Goal: Task Accomplishment & Management: Use online tool/utility

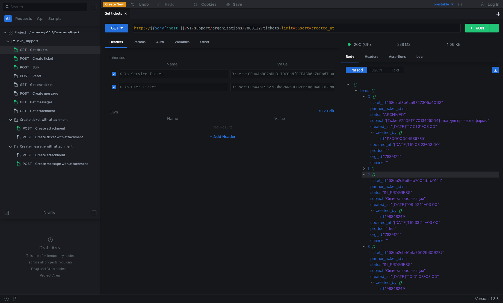
click at [365, 175] on clr-icon at bounding box center [364, 175] width 4 height 4
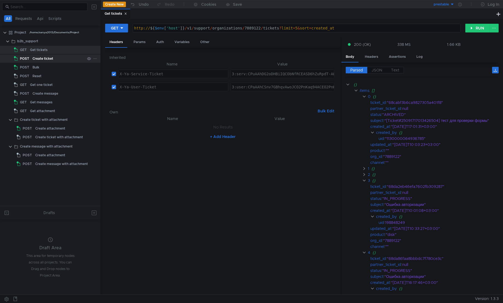
click at [53, 62] on div "Create ticket" at bounding box center [59, 59] width 52 height 8
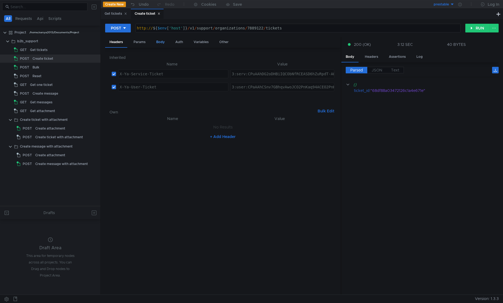
click at [164, 45] on div "Body" at bounding box center [160, 42] width 17 height 10
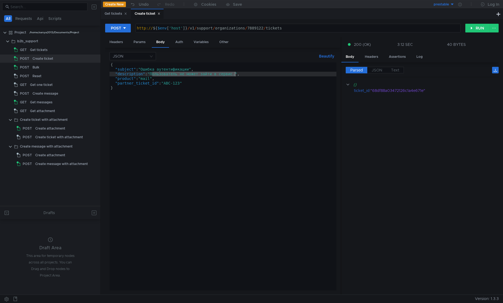
drag, startPoint x: 153, startPoint y: 74, endPoint x: 234, endPoint y: 73, distance: 81.4
click at [234, 73] on div "{ "subject" : "Ошибка аутентификации" , "description" : "Пользователь не может …" at bounding box center [223, 182] width 227 height 238
paste textarea "то происходит прямо на демо"
click at [182, 73] on div "{ "subject" : "Это происходит прямо на демо" , "description" : "Это происходит …" at bounding box center [223, 182] width 227 height 238
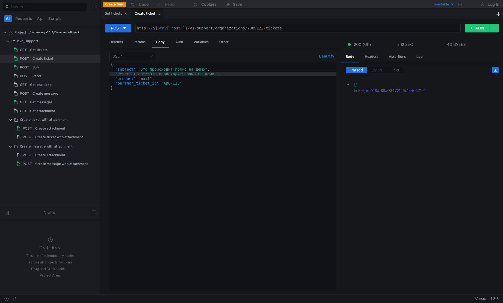
click at [152, 78] on div "{ "subject" : "Это происходит прямо на демо" , "description" : "Это происходит …" at bounding box center [223, 182] width 227 height 238
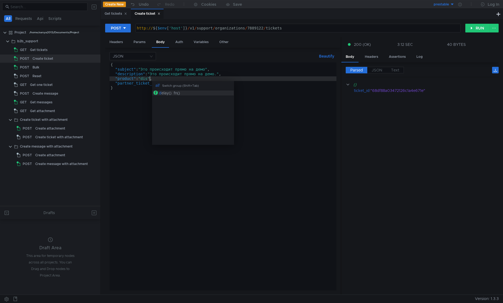
scroll to position [0, 3]
click at [182, 74] on div "{ "subject" : "Это происходит прямо на демо" , "description" : "Это происходит …" at bounding box center [223, 182] width 227 height 238
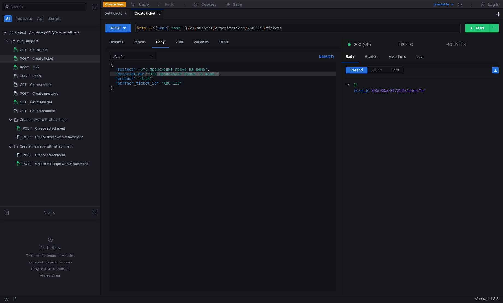
drag, startPoint x: 218, startPoint y: 73, endPoint x: 156, endPoint y: 74, distance: 62.0
click at [156, 74] on div "{ "subject" : "Это происходит прямо на демо" , "description" : "Это происходит …" at bounding box center [223, 182] width 227 height 238
type textarea ""description": "Это происходит прямо на демо.","
click at [158, 75] on div "{ "subject" : "Это происходит прямо на демо" , "description" : "Это происходит …" at bounding box center [223, 177] width 227 height 228
click at [217, 75] on div "{ "subject" : "Это происходит прямо на демо" , "description" : "Это происходит …" at bounding box center [223, 182] width 227 height 238
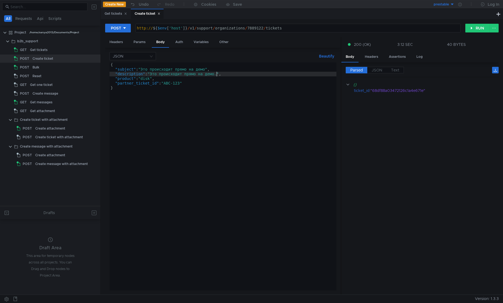
click at [220, 75] on div "{ "subject" : "Это происходит прямо на демо" , "description" : "Это происходит …" at bounding box center [223, 182] width 227 height 238
click at [474, 28] on button "RUN" at bounding box center [477, 28] width 24 height 9
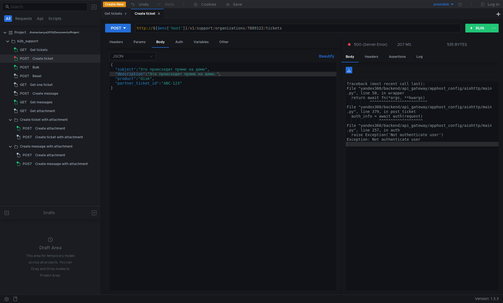
type textarea "Exception: Not authenticate user"
click at [411, 139] on div "Traceback (most recent call last): File "yandex360/backend/api_gateway/apphost_…" at bounding box center [422, 191] width 153 height 219
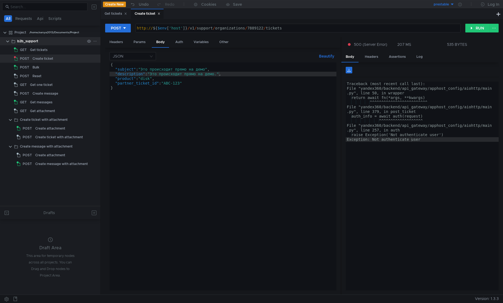
click at [29, 42] on div "b2b_support" at bounding box center [27, 41] width 21 height 8
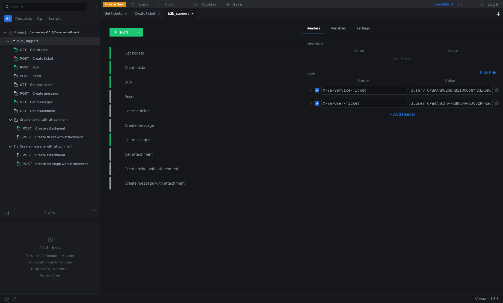
type textarea "3:user:CPaAAhCSnv7GBhqvAwoJCO2PnKaq94ACEO2PnKaq94ACGhdjbG91ZF9hcGkuZGF0YTphcHBf…"
click at [39, 60] on div "Create ticket" at bounding box center [43, 59] width 21 height 8
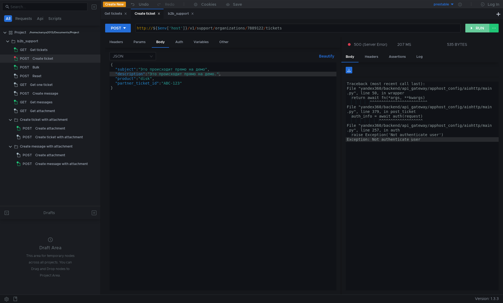
click at [475, 26] on button "RUN" at bounding box center [477, 28] width 24 height 9
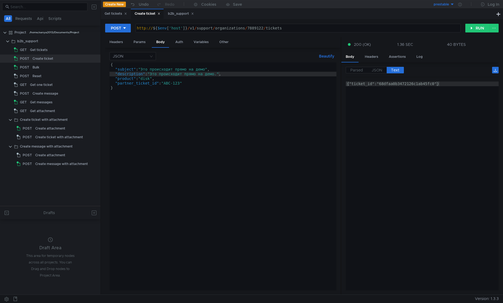
type textarea "{"ticket_id":"68dfaa0b3472126c1ab45fc0"}"
click at [403, 85] on div "{"ticket_id":"68dfaa0b3472126c1ab45fc0"}" at bounding box center [422, 191] width 153 height 219
click at [414, 86] on div "{"ticket_id":"68dfaa0b3472126c1ab45fc0"}" at bounding box center [422, 186] width 153 height 209
click at [414, 86] on div "{"ticket_id":"68dfaa0b3472126c1ab45fc0"}" at bounding box center [422, 191] width 153 height 219
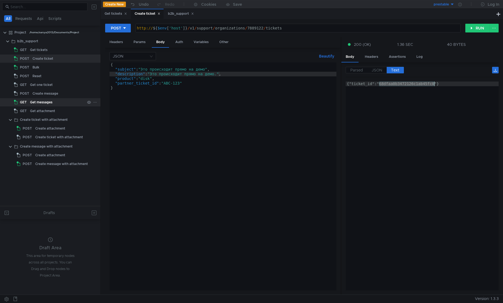
click at [59, 100] on div "Get messages" at bounding box center [57, 102] width 55 height 8
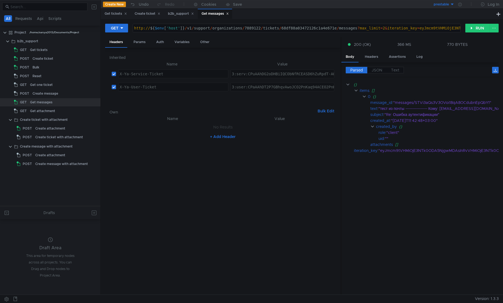
paste textarea "aa0b3472126c1ab45fc0"
type textarea "http://${$env['host']}/v1/support/organizations/7889122/tickets/68dfaa0b3472126…"
click at [479, 32] on button "RUN" at bounding box center [477, 28] width 24 height 9
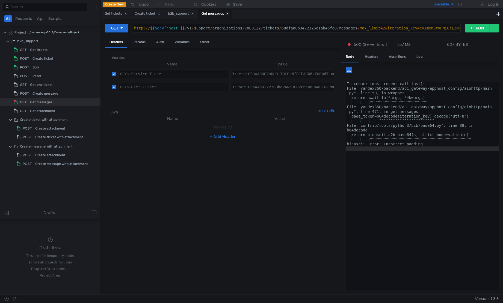
click at [419, 161] on div "Traceback (most recent call last): File "yandex360/backend/api_gateway/apphost_…" at bounding box center [422, 191] width 153 height 219
click at [144, 43] on div "Params" at bounding box center [139, 42] width 21 height 10
click at [120, 86] on input "checkbox" at bounding box center [120, 85] width 4 height 4
checkbox input "false"
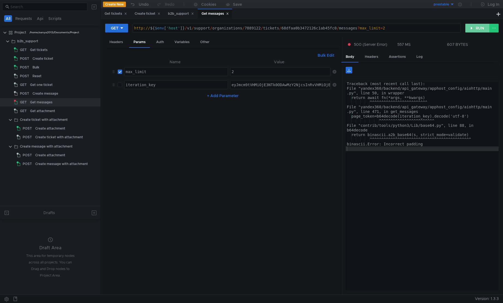
click at [479, 27] on button "RUN" at bounding box center [477, 28] width 24 height 9
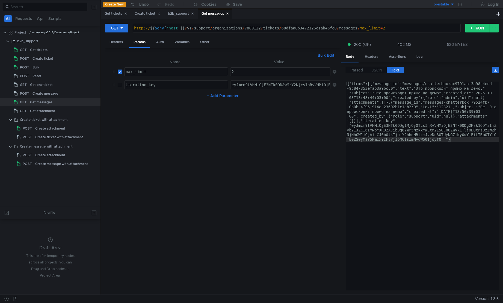
click at [404, 140] on div "{"items":[{"message_id":"messages/chatterbox:ac9791aa-3a98-4eed -9c84-353efa63a…" at bounding box center [422, 247] width 153 height 330
click at [384, 70] on label "JSON" at bounding box center [376, 70] width 19 height 7
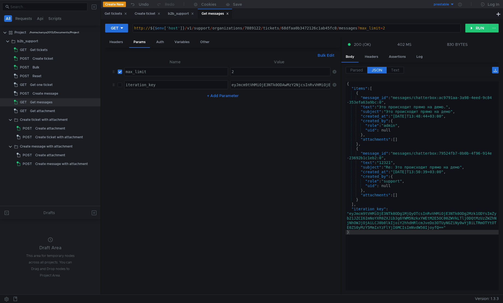
click at [379, 69] on span "JSON" at bounding box center [377, 70] width 11 height 5
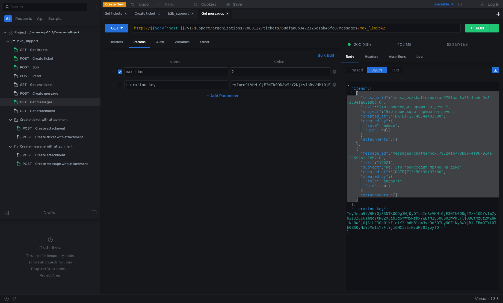
drag, startPoint x: 365, startPoint y: 200, endPoint x: 355, endPoint y: 92, distance: 108.3
click at [355, 92] on div "{ "items" : [ { "message_id" : "messages/chatterbox:ac9791aa-3a98-4eed-9c84 -35…" at bounding box center [422, 191] width 153 height 219
click at [403, 110] on div "{ "items" : [ { "message_id" : "messages/chatterbox:ac9791aa-3a98-4eed-9c84 -35…" at bounding box center [422, 186] width 153 height 209
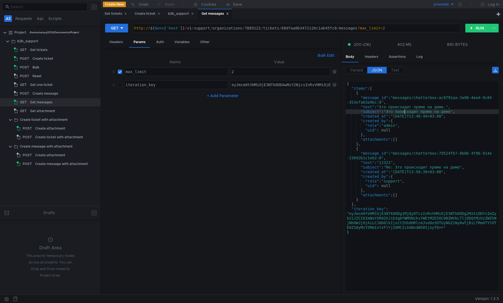
click at [395, 127] on div "{ "items" : [ { "message_id" : "messages/chatterbox:ac9791aa-3a98-4eed-9c84 -35…" at bounding box center [422, 191] width 153 height 219
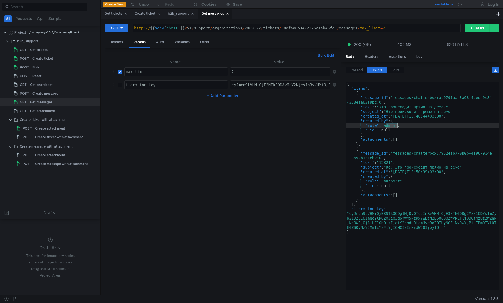
click at [395, 127] on div "{ "items" : [ { "message_id" : "messages/chatterbox:ac9791aa-3a98-4eed-9c84 -35…" at bounding box center [422, 191] width 153 height 219
drag, startPoint x: 429, startPoint y: 129, endPoint x: 430, endPoint y: 137, distance: 7.7
click at [429, 128] on div "{ "items" : [ { "message_id" : "messages/chatterbox:ac9791aa-3a98-4eed-9c84 -35…" at bounding box center [422, 191] width 153 height 219
click at [435, 168] on div "{ "items" : [ { "message_id" : "messages/chatterbox:ac9791aa-3a98-4eed-9c84 -35…" at bounding box center [422, 191] width 153 height 219
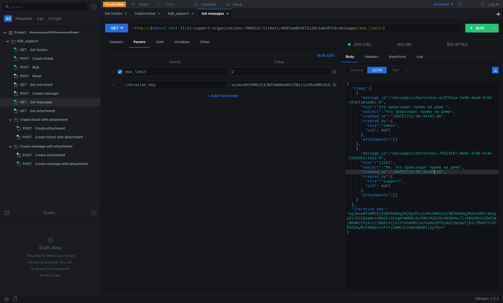
click at [434, 174] on div "{ "items" : [ { "message_id" : "messages/chatterbox:ac9791aa-3a98-4eed-9c84 -35…" at bounding box center [422, 191] width 153 height 219
click at [394, 181] on div "{ "items" : [ { "message_id" : "messages/chatterbox:ac9791aa-3a98-4eed-9c84 -35…" at bounding box center [422, 191] width 153 height 219
click at [394, 181] on div "{ "items" : [ { "message_id" : "messages/chatterbox:ac9791aa-3a98-4eed-9c84 -35…" at bounding box center [422, 186] width 153 height 209
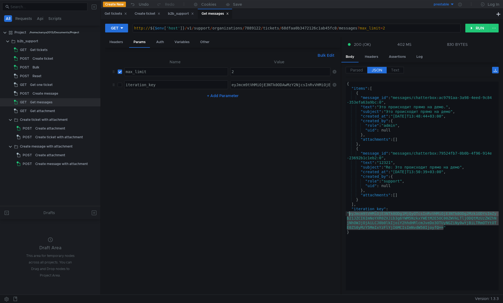
drag, startPoint x: 444, startPoint y: 228, endPoint x: 349, endPoint y: 215, distance: 95.5
click at [349, 215] on div "{ "items" : [ { "message_id" : "messages/chatterbox:ac9791aa-3a98-4eed-9c84 -35…" at bounding box center [422, 191] width 153 height 219
type textarea ""iteration_key": "eyJmcm9tVHMiOjE3NTk0ODg1MjQyOTcsInRvVHMiOjE3NTk0ODg2Mzk1ODYsI…"
click at [122, 86] on input "checkbox" at bounding box center [120, 85] width 4 height 4
checkbox input "true"
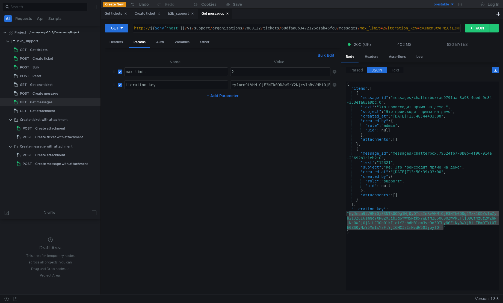
click at [252, 88] on div "eyJmcm9tVHMiOjE3NTk0ODAwMzY2NjcsInRvVHMiOjE3NTk0ODA1NDkzNTEsImZyb21JZCI6ImNoYXR…" at bounding box center [501, 90] width 541 height 14
paste textarea "g1MjQyOTcsInRvVHMiOjE3NTk0ODg2Mzk1ODYsImZyb21JZCI6ImNoYXR0ZXJib3g6YWM5NzkxYWEtM…"
type textarea "eyJmcm9tVHMiOjE3NTk0ODg1MjQyOTcsInRvVHMiOjE3NTk0ODg2Mzk1ODYsImZyb21JZCI6ImNoYXR…"
click at [471, 30] on button "RUN" at bounding box center [477, 28] width 24 height 9
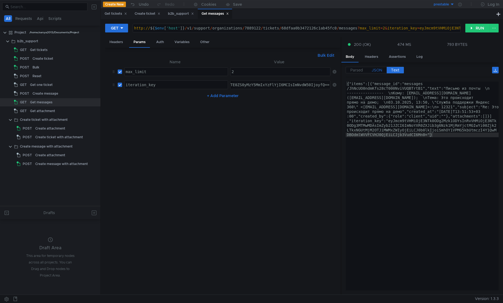
click at [378, 69] on span "JSON" at bounding box center [377, 70] width 11 height 5
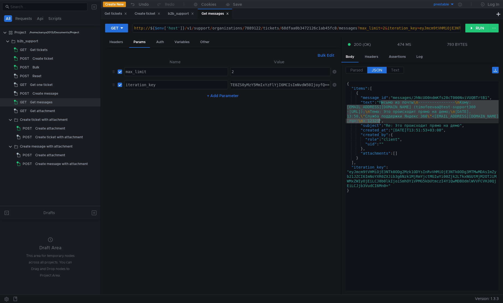
drag, startPoint x: 381, startPoint y: 103, endPoint x: 379, endPoint y: 120, distance: 17.1
click at [379, 120] on div "{ "items" : [ { "message_id" : "messages/JhNcUO0ndmKfs28cT000NviVUQBTrtB1" , "t…" at bounding box center [422, 191] width 153 height 219
click at [399, 136] on div "{ "items" : [ { "message_id" : "messages/JhNcUO0ndmKfs28cT000NviVUQBTrtB1" , "t…" at bounding box center [422, 191] width 153 height 219
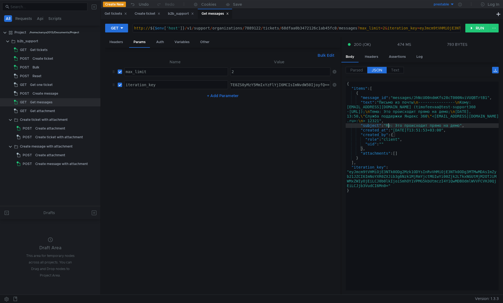
drag, startPoint x: 388, startPoint y: 126, endPoint x: 418, endPoint y: 127, distance: 29.5
click at [418, 127] on div "{ "items" : [ { "message_id" : "messages/JhNcUO0ndmKfs28cT000NviVUQBTrtB1" , "t…" at bounding box center [422, 191] width 153 height 219
click at [427, 138] on div "{ "items" : [ { "message_id" : "messages/JhNcUO0ndmKfs28cT000NviVUQBTrtB1" , "t…" at bounding box center [422, 191] width 153 height 219
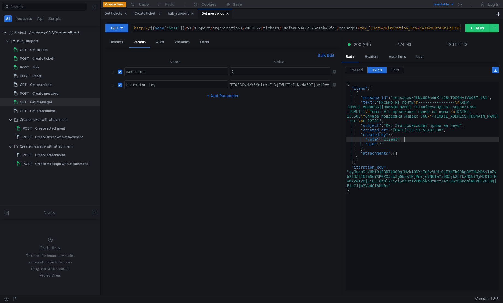
click at [399, 140] on div "{ "items" : [ { "message_id" : "messages/JhNcUO0ndmKfs28cT000NviVUQBTrtB1" , "t…" at bounding box center [422, 191] width 153 height 219
click at [406, 158] on div "{ "items" : [ { "message_id" : "messages/JhNcUO0ndmKfs28cT000NviVUQBTrtB1" , "t…" at bounding box center [422, 191] width 153 height 219
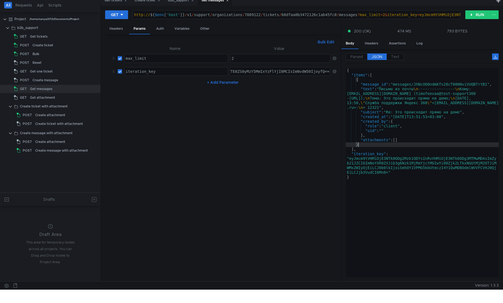
scroll to position [0, 0]
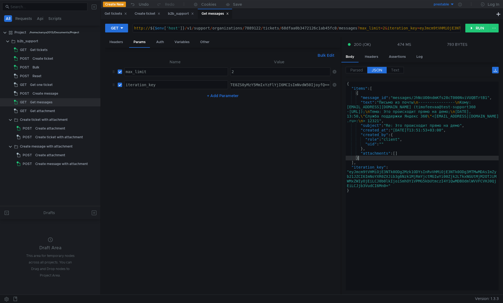
click at [384, 179] on div "{ "items" : [ { "message_id" : "messages/JhNcUO0ndmKfs28cT000NviVUQBTrtB1" , "t…" at bounding box center [422, 191] width 153 height 219
type textarea ""iteration_key": "eyJmcm9tVHMiOjE3NTk0ODg2Mzk1ODYsInRvVHMiOjE3NTk0ODg3MTMwMDAsI…"
click at [42, 51] on div "Get tickets" at bounding box center [38, 50] width 17 height 8
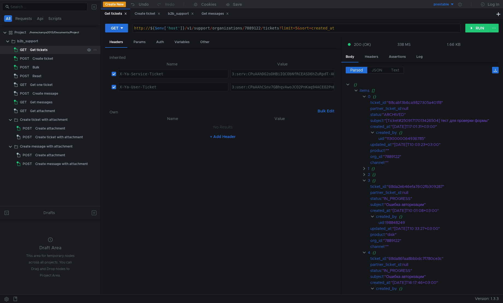
click at [42, 51] on div "Get tickets" at bounding box center [38, 50] width 17 height 8
drag, startPoint x: 471, startPoint y: 29, endPoint x: 467, endPoint y: 29, distance: 4.4
click at [472, 29] on button "RUN" at bounding box center [477, 28] width 24 height 9
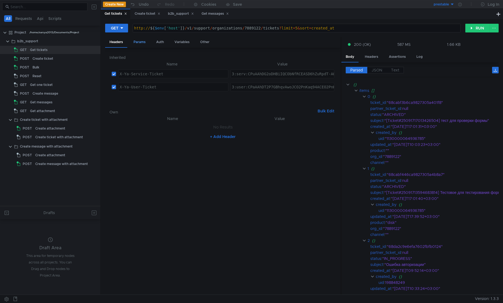
click at [139, 42] on div "Params" at bounding box center [139, 42] width 21 height 10
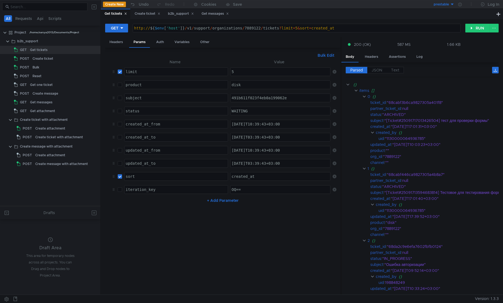
click at [118, 99] on input "checkbox" at bounding box center [120, 98] width 4 height 4
checkbox input "true"
click at [257, 96] on div "491b611f023f4eb0a199062e" at bounding box center [281, 103] width 100 height 14
paste textarea "eyJmcm9tVHMiOjE3NTk0ODg1MjQyOTcsInRvVHMiOjE3NTk0ODg2Mzk1ODYsImZyb21JZCI6ImNoYXR…"
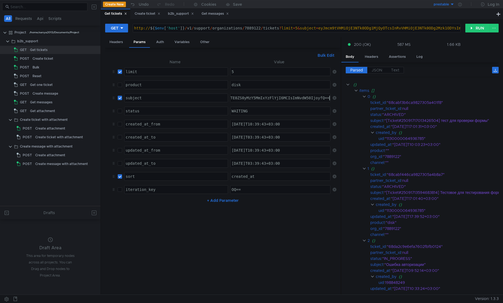
type textarea "491b611f023f4eb0a199062e"
click at [54, 101] on div "Get messages" at bounding box center [57, 102] width 55 height 8
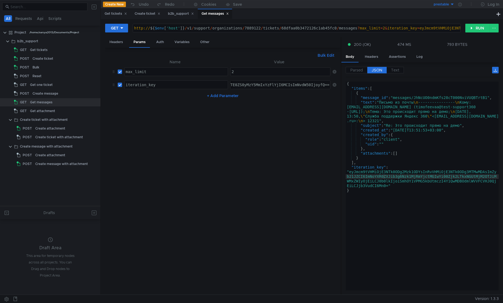
type textarea "http://${$env['host']}/v1/support/organizations/7889122/tickets/68dfaa0b3472126…"
click at [50, 50] on div "Get tickets" at bounding box center [57, 50] width 55 height 8
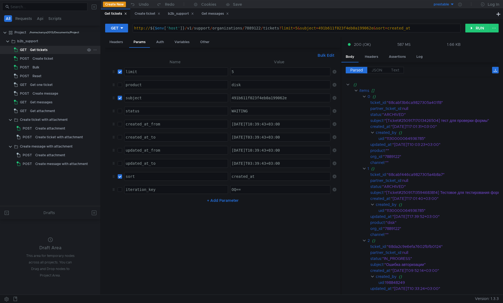
click at [50, 50] on div "Get tickets" at bounding box center [57, 50] width 55 height 8
click at [248, 98] on div "491b611f023f4eb0a199062e" at bounding box center [281, 103] width 100 height 14
paste textarea "68dfaa0b3472126c1ab45fc0"
type textarea "68dfaa0b3472126c1ab45fc0"
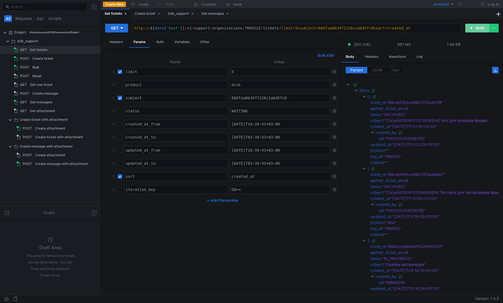
click at [471, 29] on button "RUN" at bounding box center [477, 28] width 24 height 9
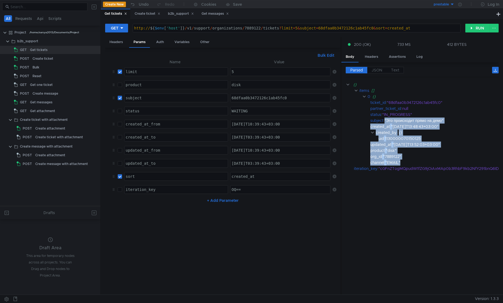
drag, startPoint x: 405, startPoint y: 157, endPoint x: 371, endPoint y: 124, distance: 47.1
click at [368, 122] on div "{} items [] 0 {} ticket_id : "68dfaa0b3472126c1ab45fc0" partner_ticket_id : nul…" at bounding box center [430, 127] width 168 height 90
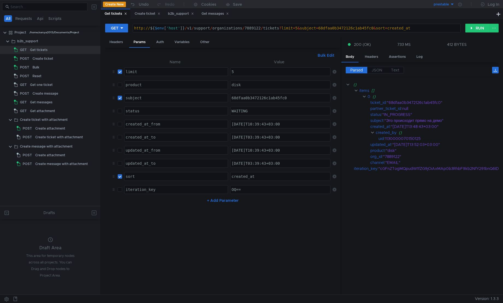
drag, startPoint x: 402, startPoint y: 193, endPoint x: 399, endPoint y: 182, distance: 11.3
click at [402, 192] on cdk-virtual-scroll-viewport "{} items [] 0 {} ticket_id : "68dfaa0b3472126c1ab45fc0" partner_ticket_id : nul…" at bounding box center [422, 186] width 153 height 209
click at [395, 164] on div ""EMAIL"" at bounding box center [446, 163] width 122 height 6
click at [401, 202] on cdk-virtual-scroll-viewport "{} items [] 0 {} ticket_id : "68dfaa0b3472126c1ab45fc0" partner_ticket_id : nul…" at bounding box center [422, 186] width 153 height 209
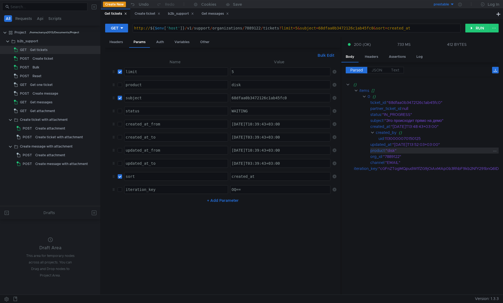
click at [394, 152] on div ""disk"" at bounding box center [446, 151] width 121 height 6
click at [395, 158] on div ""7889122"" at bounding box center [444, 157] width 123 height 6
click at [406, 199] on cdk-virtual-scroll-viewport "{} items [] 0 {} ticket_id : "68dfaa0b3472126c1ab45fc0" partner_ticket_id : nul…" at bounding box center [422, 186] width 153 height 209
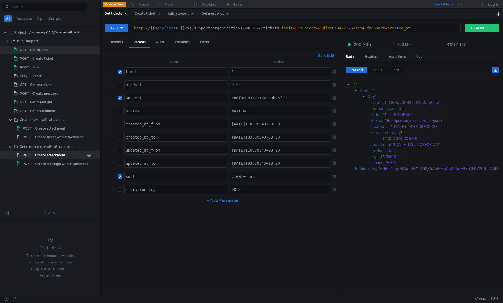
click at [54, 158] on div "Create attachment" at bounding box center [50, 155] width 30 height 8
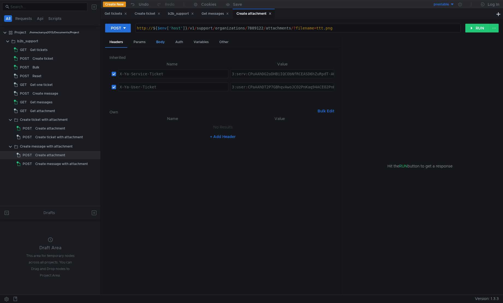
click at [158, 45] on div "Body" at bounding box center [160, 42] width 17 height 10
click at [67, 128] on div "Create attachment" at bounding box center [60, 129] width 50 height 8
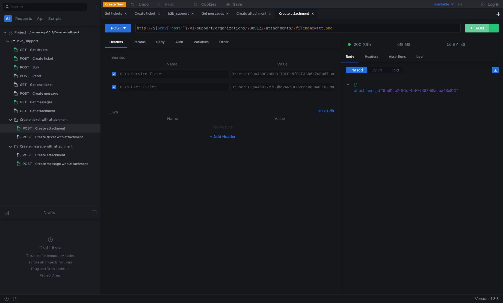
click at [477, 28] on button "RUN" at bounding box center [477, 28] width 24 height 9
click at [465, 92] on div ""8c300689-9667-45a8-aeb5-585d45a6da24"" at bounding box center [436, 91] width 111 height 6
drag, startPoint x: 464, startPoint y: 92, endPoint x: 385, endPoint y: 92, distance: 79.5
click at [385, 92] on div ""8c300689-9667-45a8-aeb5-585d45a6da24"" at bounding box center [436, 91] width 111 height 6
copy div "8c300689-9667-45a8-aeb5-585d45a6da24"
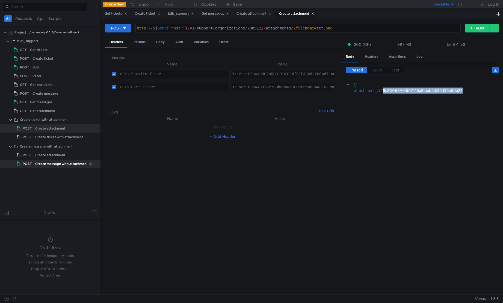
click at [64, 164] on div "Create message with attachment" at bounding box center [61, 164] width 53 height 8
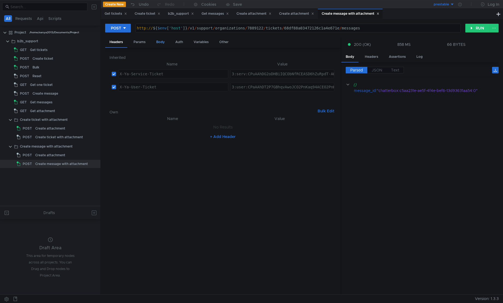
click at [158, 44] on div "Body" at bounding box center [160, 42] width 17 height 10
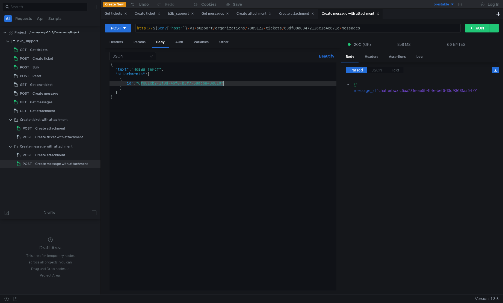
drag, startPoint x: 140, startPoint y: 85, endPoint x: 223, endPoint y: 83, distance: 83.1
click at [223, 83] on div "{ "text" : "Новый текст" , "attachments" : [ { "id" : "6fe81cb2-1f0d-4bf0-b3f7-…" at bounding box center [223, 182] width 227 height 238
paste textarea "8c300689-9667-45a8-aeb5-585d45a6da24"
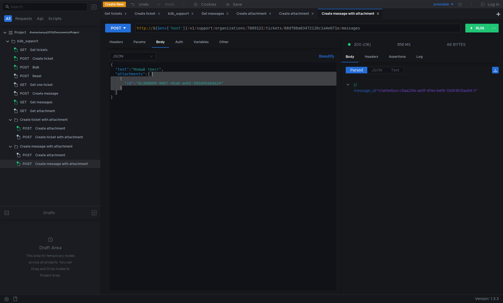
drag, startPoint x: 135, startPoint y: 88, endPoint x: 167, endPoint y: 76, distance: 33.7
click at [167, 76] on div "{ "text" : "Новый текст" , "attachments" : [ { "id" : "8c300689-9667-45a8-aeb5-…" at bounding box center [223, 182] width 227 height 238
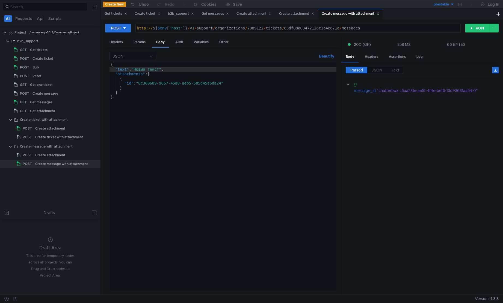
click at [158, 70] on div "{ "text" : "Новый текст" , "attachments" : [ { "id" : "8c300689-9667-45a8-aeb5-…" at bounding box center [223, 182] width 227 height 238
click at [161, 70] on div "{ "text" : "Новый текст" , "attachments" : [ { "id" : "8c300689-9667-45a8-aeb5-…" at bounding box center [223, 182] width 227 height 238
type textarea ""text": "Новый текст с вложением","
click at [47, 105] on div "Get messages" at bounding box center [41, 102] width 22 height 8
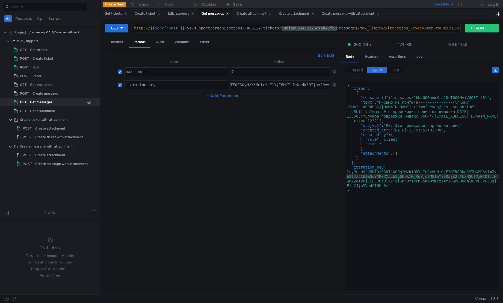
click at [47, 105] on div "Get messages" at bounding box center [41, 102] width 22 height 8
click at [46, 163] on div "Create message with attachment" at bounding box center [61, 164] width 53 height 8
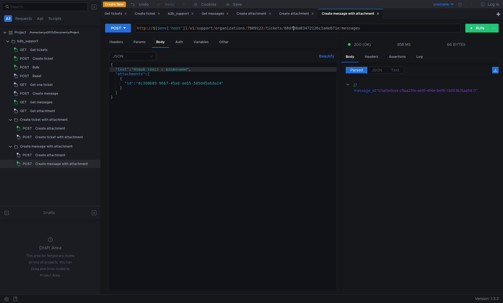
click at [293, 29] on div "http:// ${ $env [ 'host' ] } / v1 / support / organizations / 7889122 / tickets…" at bounding box center [298, 33] width 325 height 14
paste textarea "aa0b3472126c1ab45fc0"
type textarea "http://${$env['host']}/v1/support/organizations/7889122/tickets/68dfaa0b3472126…"
click at [476, 26] on button "RUN" at bounding box center [477, 28] width 24 height 9
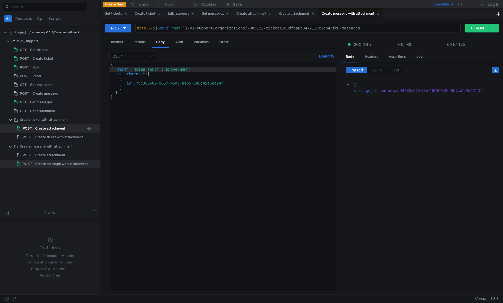
click at [42, 129] on div "Create attachment" at bounding box center [50, 129] width 30 height 8
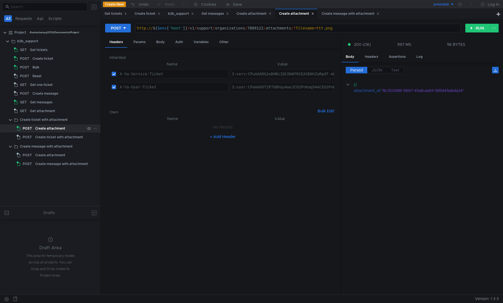
click at [42, 129] on div "Create attachment" at bounding box center [50, 129] width 30 height 8
click at [167, 42] on div "Body" at bounding box center [160, 42] width 17 height 10
click at [237, 208] on div "unnamed.jpg ההההההההההההההההההההההההההההההההההההההההההההההההההההההההההההההההההה…" at bounding box center [223, 177] width 227 height 228
click at [147, 57] on input at bounding box center [131, 56] width 36 height 8
click at [147, 57] on div at bounding box center [251, 151] width 503 height 303
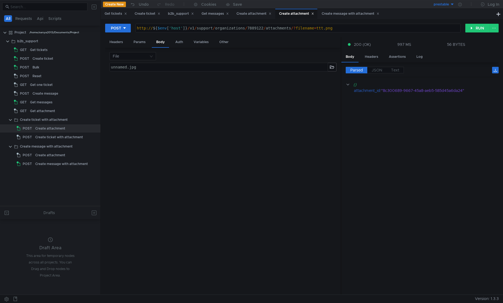
type textarea "http://${$env['host']}/v1/support/organizations/7889122/attachments/?filename=t…"
click at [272, 27] on div "http:// ${ $env [ 'host' ] } / v1 / support / organizations / 7889122 / attachm…" at bounding box center [298, 33] width 325 height 14
click at [373, 59] on div "Headers" at bounding box center [372, 57] width 22 height 10
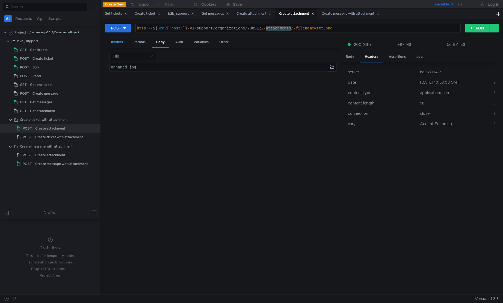
click at [124, 42] on div "Headers" at bounding box center [116, 42] width 22 height 10
type textarea "3:serv:CPuAAhDG2oDHBiIQCObNfRCEASD6hZuRpdT-AQ:IzODABKV2sxdymlu_y09LcimgA8PUMUVm…"
type textarea "3:user:CPaAAhDT2P7GBhqvAwoJCO2PnKaq94ACEO2PnKaq94ACGhdjbG91ZF9hcGkuZGF0YTphcHBf…"
